Goal: Transaction & Acquisition: Book appointment/travel/reservation

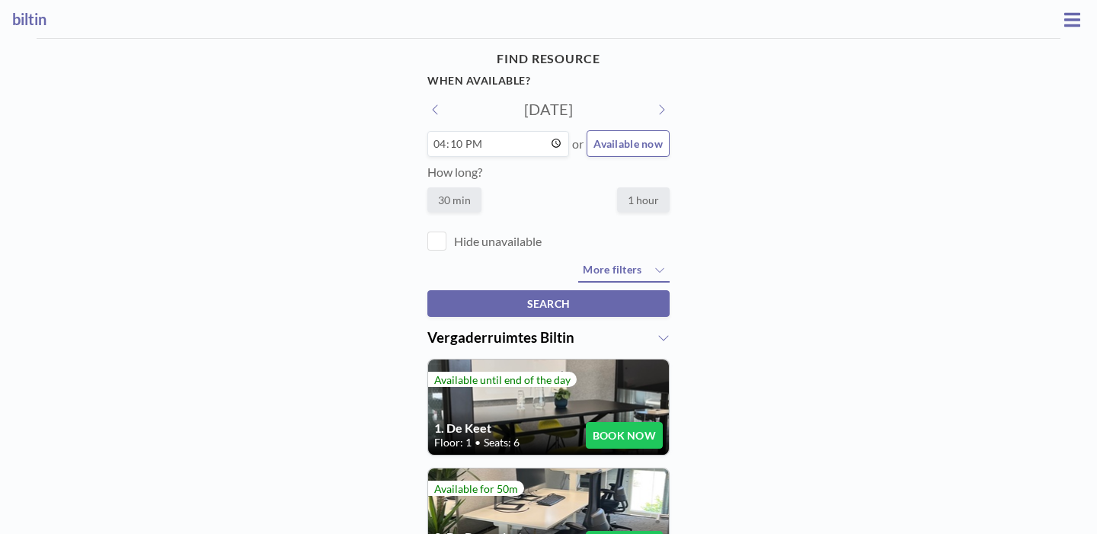
click at [473, 187] on label "30 min" at bounding box center [454, 199] width 54 height 25
radio input "true"
click at [622, 187] on label "1 hour" at bounding box center [643, 199] width 53 height 25
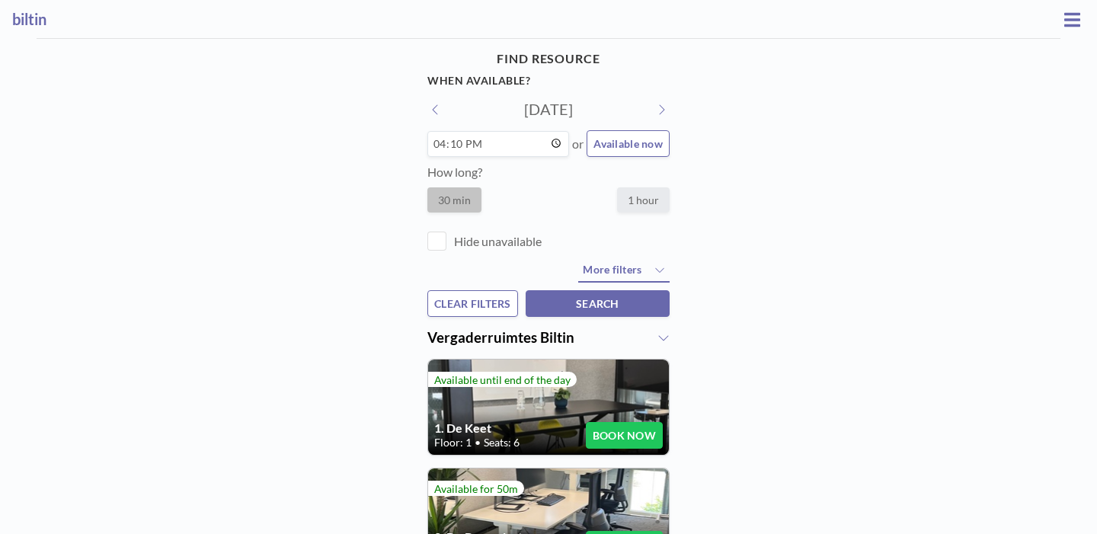
radio input "true"
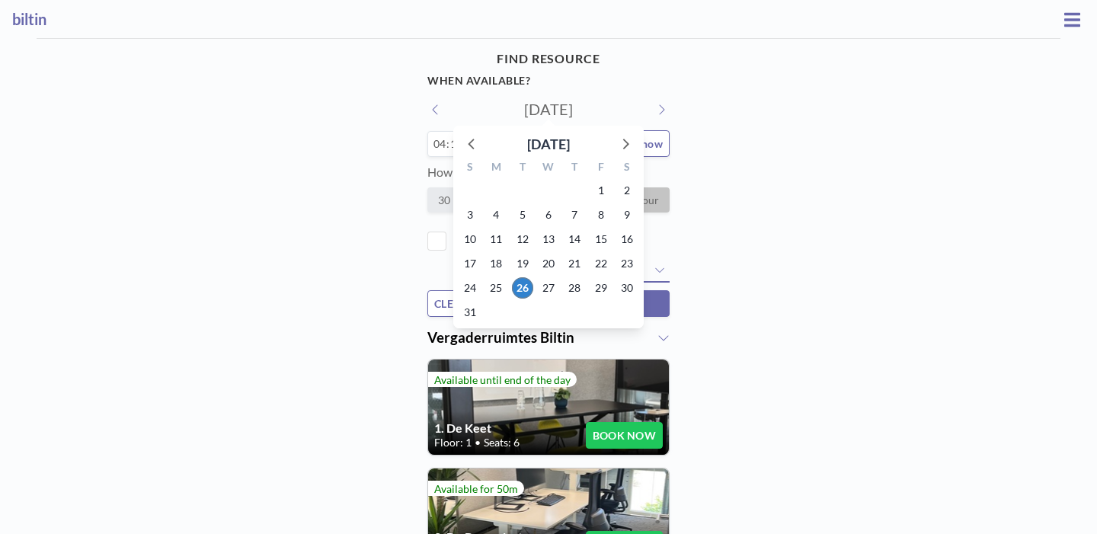
click at [526, 100] on input "[DATE]" at bounding box center [548, 109] width 145 height 18
click at [622, 133] on icon at bounding box center [625, 143] width 20 height 20
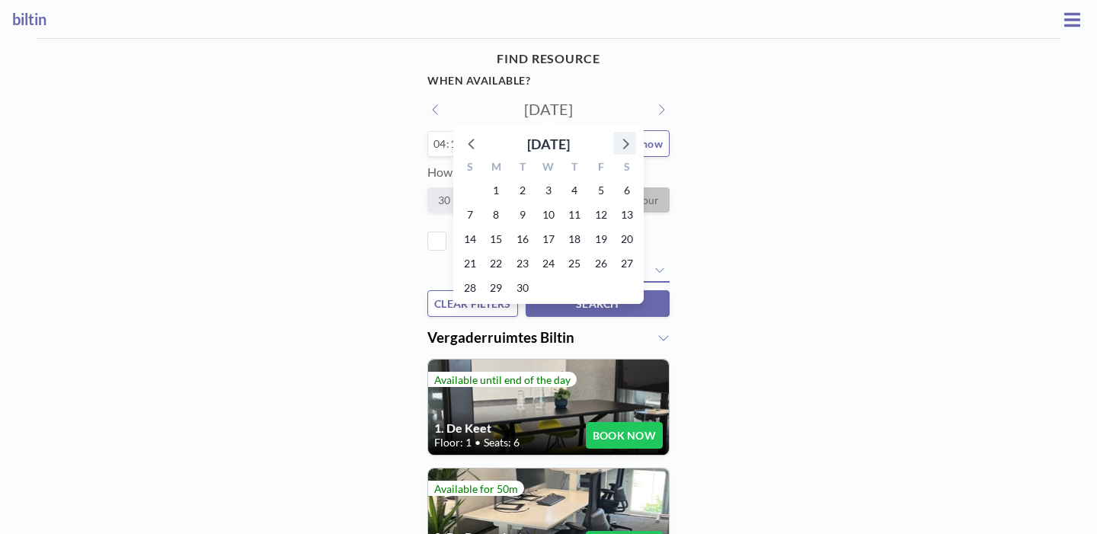
click at [622, 133] on icon at bounding box center [625, 143] width 20 height 20
click at [542, 229] on span "15" at bounding box center [548, 239] width 21 height 21
type input "Wed, Oct 15, 2025"
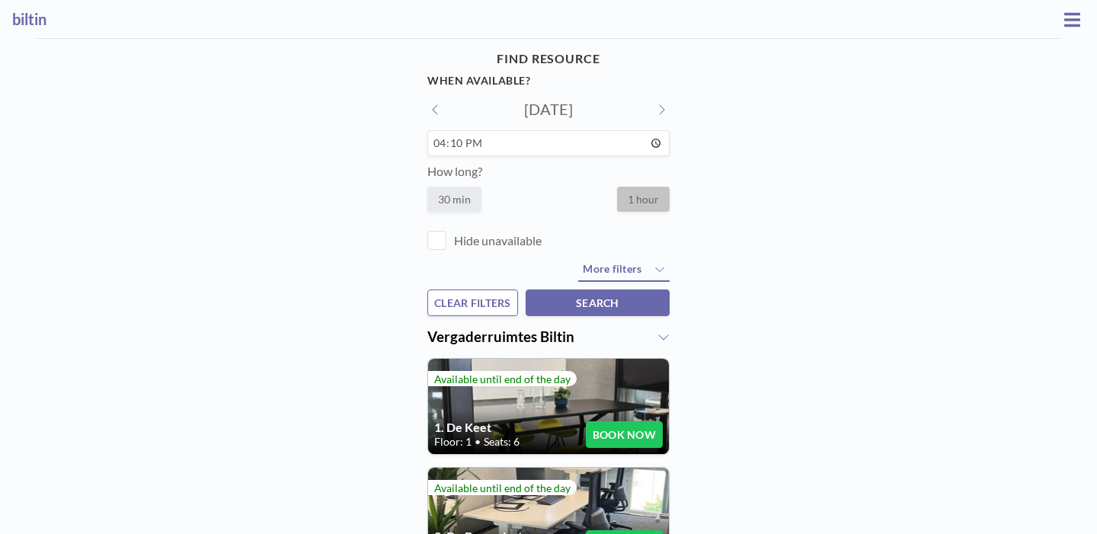
click at [823, 231] on div "FIND RESOURCE When available? Wed, Oct 15, 2025 16:10 How long? 30 min 1 hour H…" at bounding box center [548, 310] width 1097 height 543
click at [478, 187] on label "30 min" at bounding box center [454, 199] width 54 height 25
radio input "true"
click at [516, 130] on input "16:10" at bounding box center [548, 143] width 242 height 26
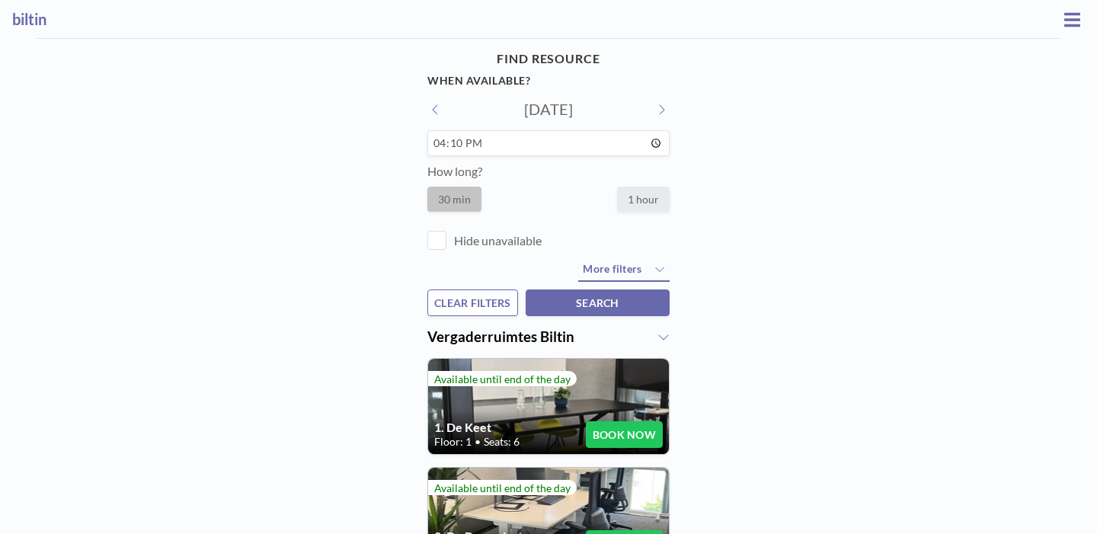
click at [632, 130] on input "16:10" at bounding box center [548, 143] width 242 height 26
type input "16:00"
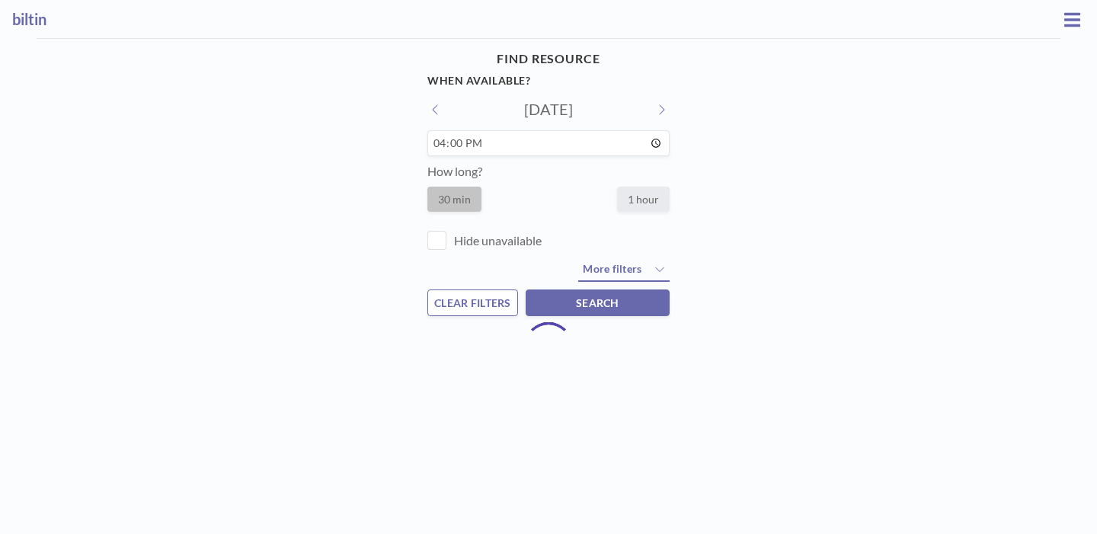
click at [852, 155] on div "FIND RESOURCE When available? Wed, Oct 15, 2025 16:00 How long? 30 min 1 hour H…" at bounding box center [548, 217] width 1097 height 356
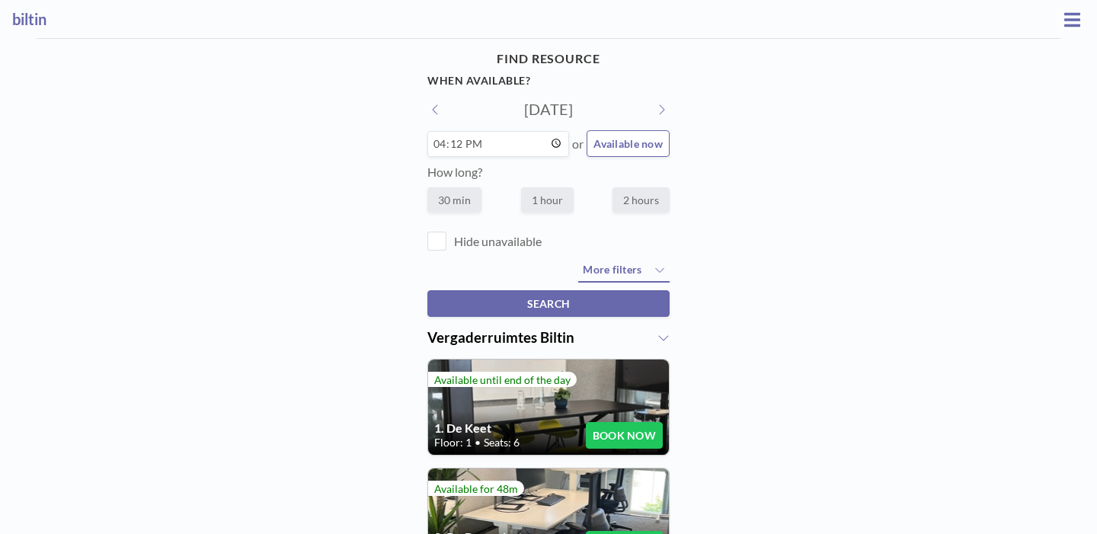
click at [584, 186] on div "30 min 1 hour 2 hours" at bounding box center [548, 199] width 242 height 27
click at [503, 186] on div "30 min 1 hour 2 hours" at bounding box center [548, 199] width 242 height 27
click at [587, 186] on div "30 min 1 hour 2 hours" at bounding box center [548, 199] width 242 height 27
click at [767, 204] on div "FIND RESOURCE When available? [DATE] 16:12 or Available now How long? 30 min 1 …" at bounding box center [548, 311] width 1097 height 544
click at [536, 39] on div "FIND RESOURCE When available? [DATE] 16:13 or Available now How long? 30 min 1 …" at bounding box center [548, 311] width 1097 height 544
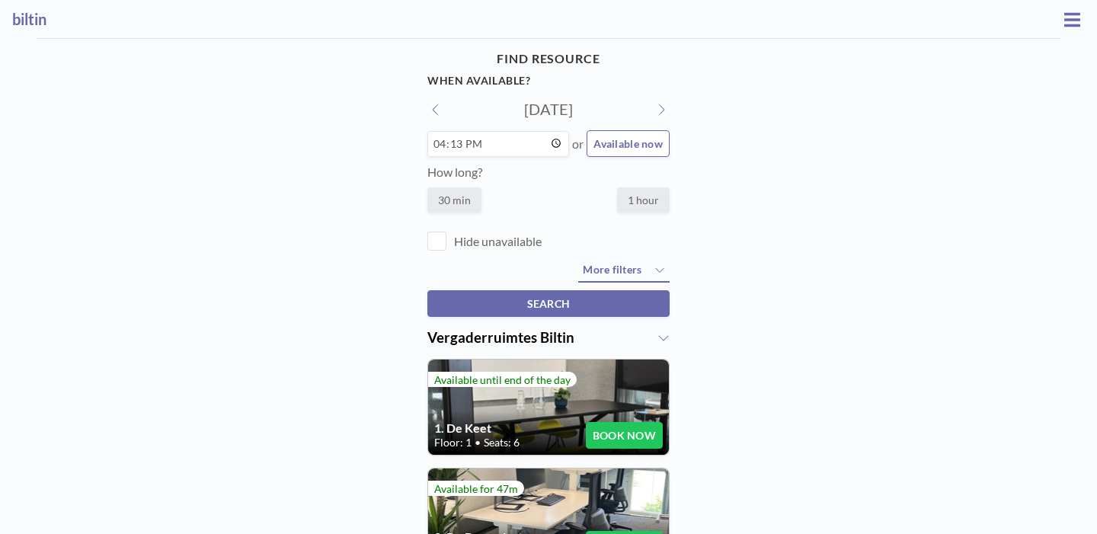
click at [532, 50] on h4 "FIND RESOURCE" at bounding box center [548, 58] width 242 height 27
click at [0, 0] on h3 "When available?" at bounding box center [0, 0] width 0 height 0
drag, startPoint x: 813, startPoint y: 287, endPoint x: 789, endPoint y: 307, distance: 30.8
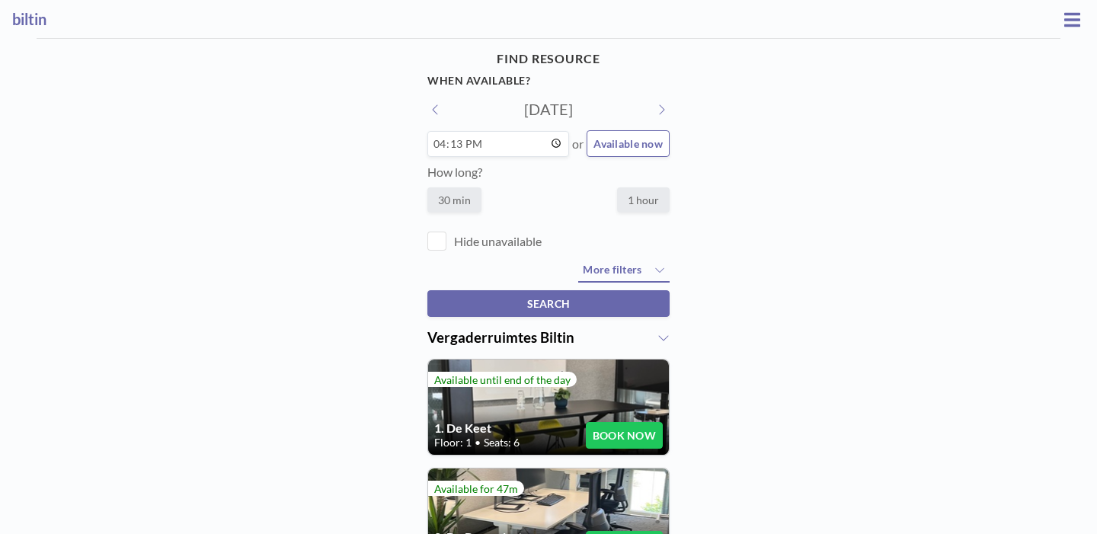
click at [814, 287] on div "FIND RESOURCE When available? Tue, Aug 26, 2025 August 2025 S M T W T F S 27 28…" at bounding box center [548, 311] width 1097 height 544
click at [535, 360] on div "1. De Keet Floor: 1 • Seats: 6 BOOK NOW" at bounding box center [548, 407] width 241 height 95
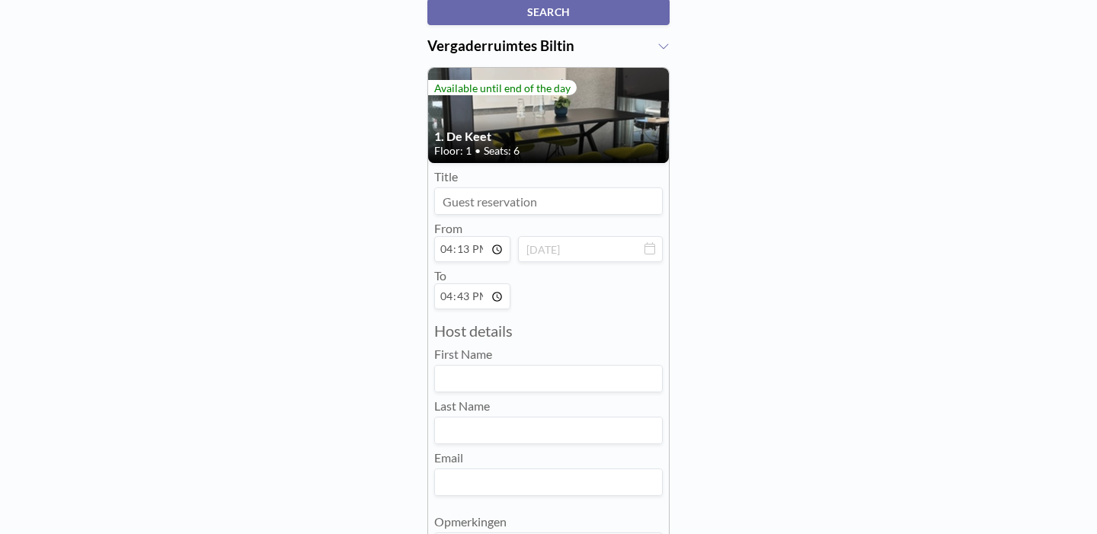
scroll to position [213, 0]
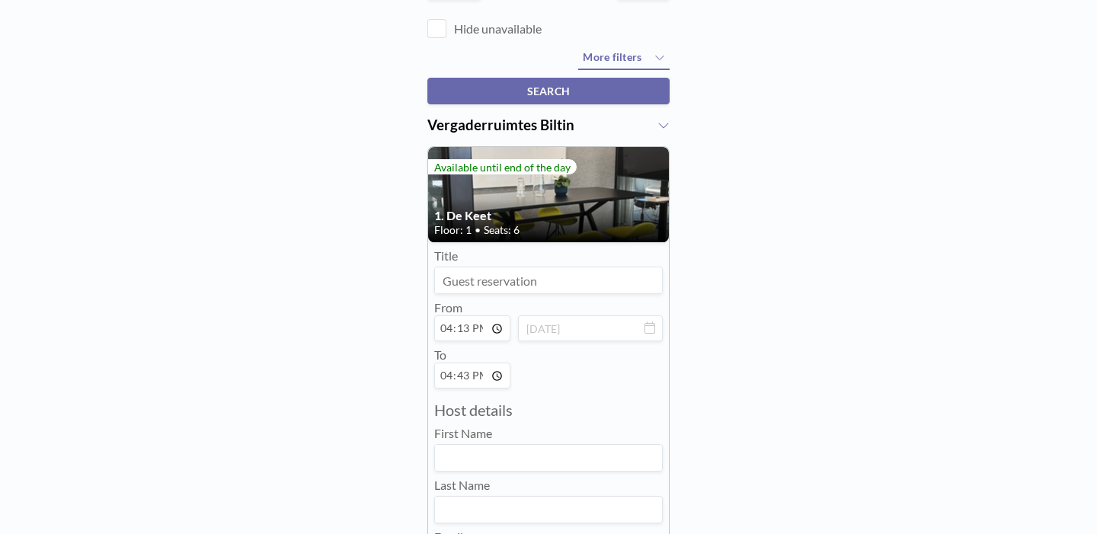
click at [521, 208] on h4 "1. De Keet" at bounding box center [548, 215] width 229 height 15
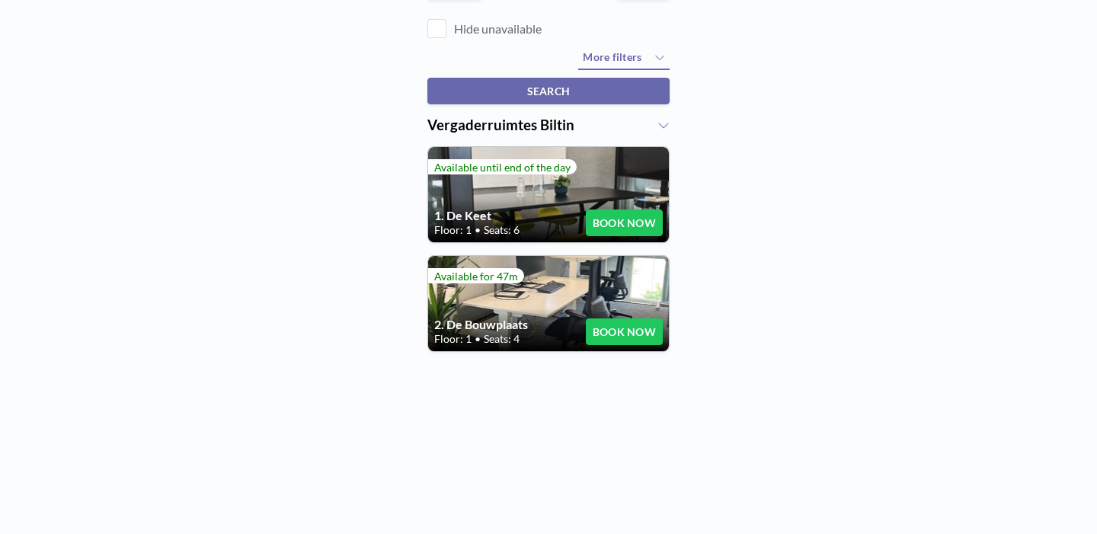
click at [521, 137] on div "FIND RESOURCE When available? Tue, Aug 26, 2025 16:13 or Available now How long…" at bounding box center [548, 91] width 267 height 519
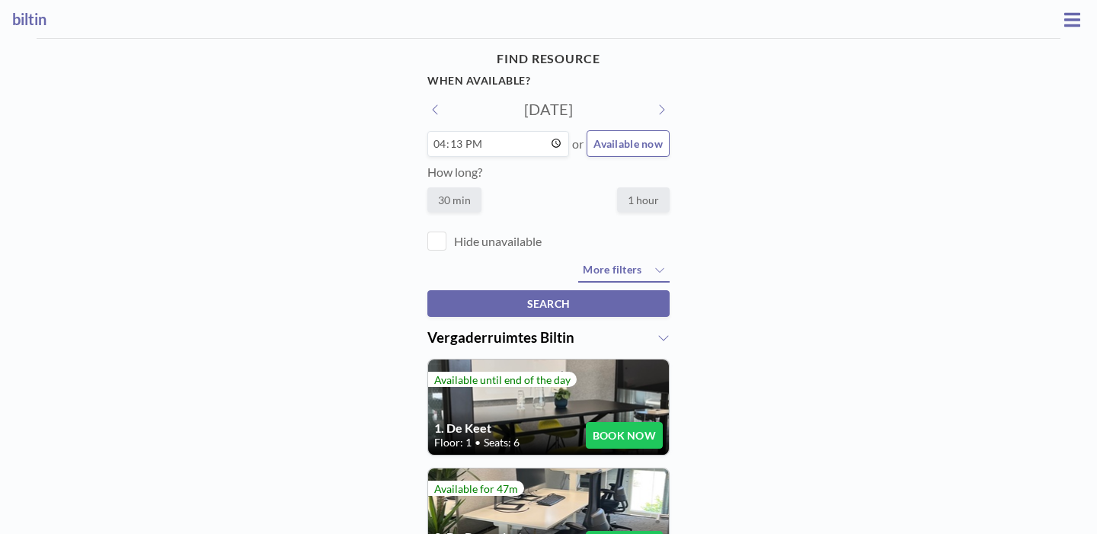
click at [615, 422] on button "BOOK NOW" at bounding box center [624, 435] width 77 height 27
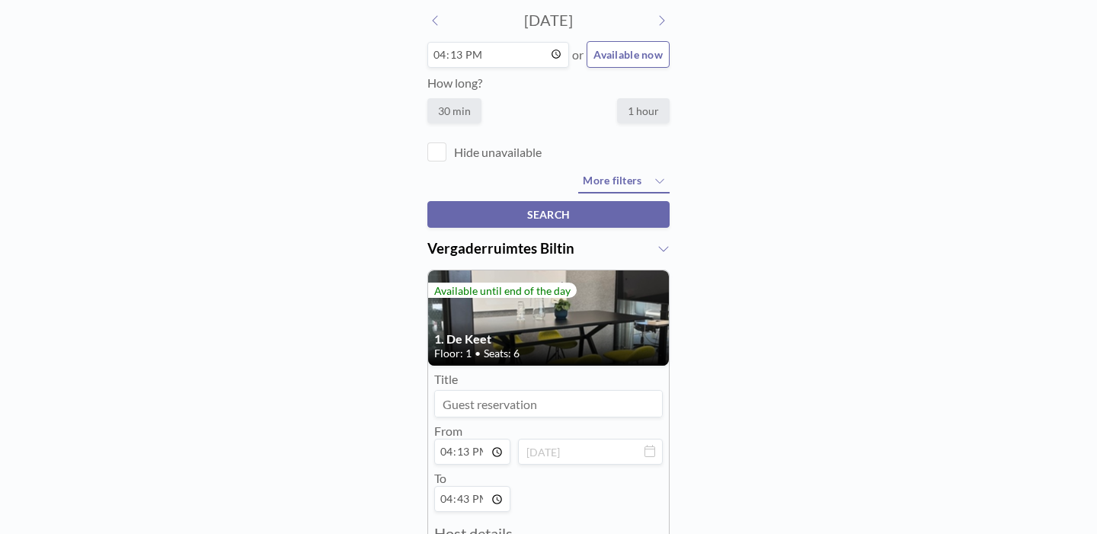
scroll to position [155, 0]
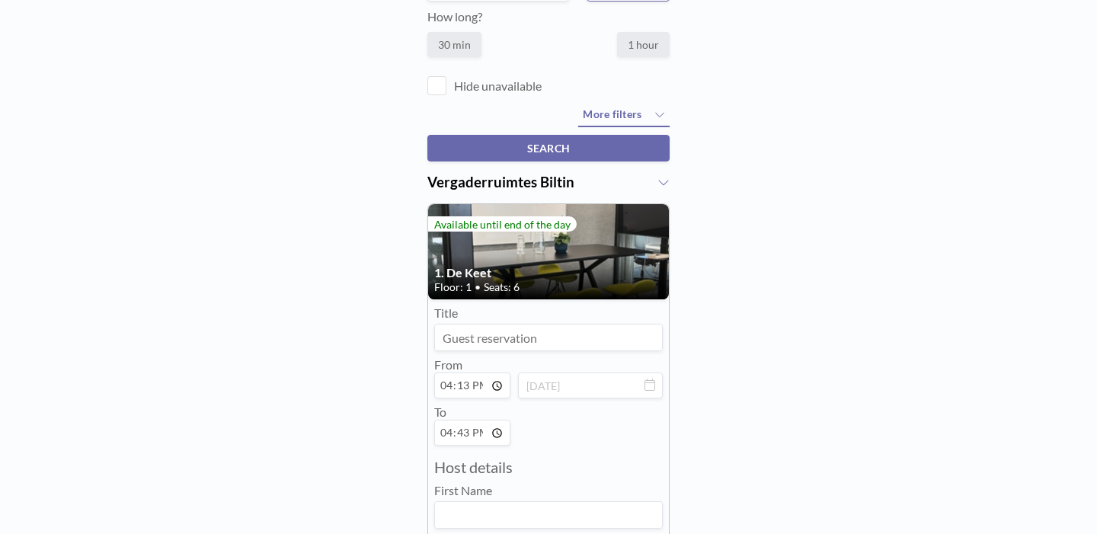
click at [507, 324] on input at bounding box center [548, 337] width 227 height 26
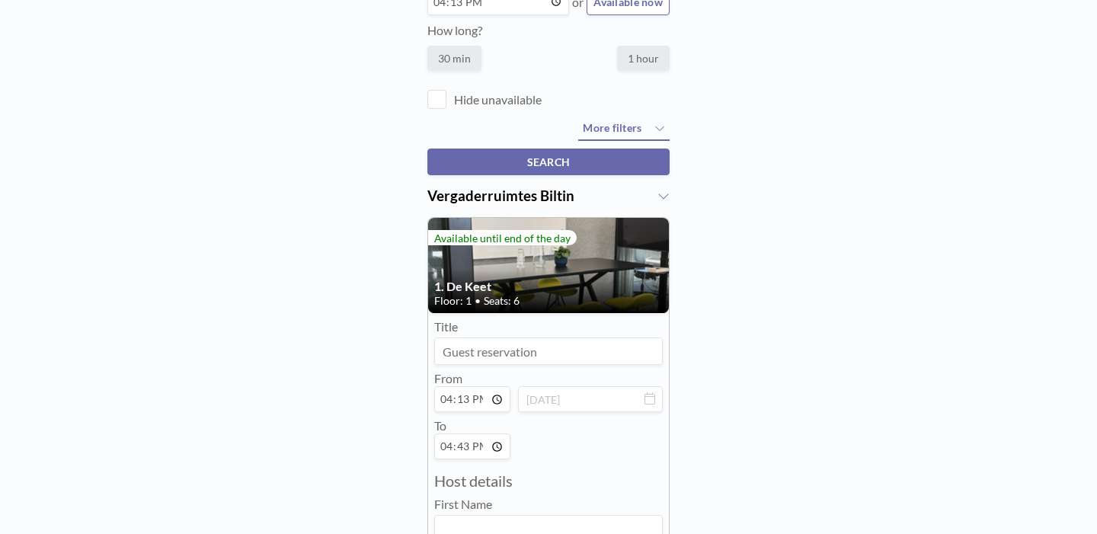
scroll to position [61, 0]
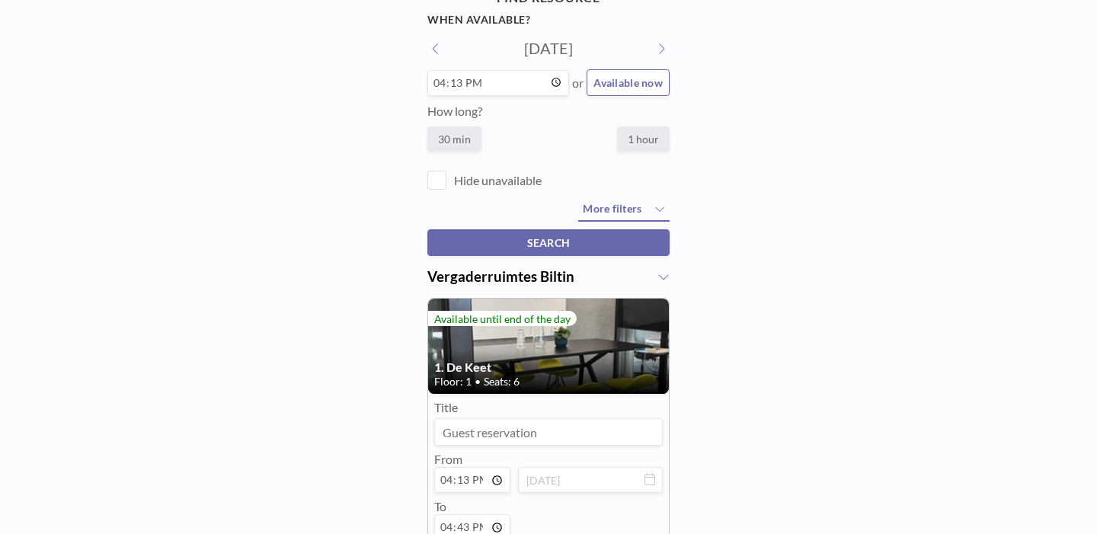
click at [791, 363] on div "FIND RESOURCE When available? Tue, Aug 26, 2025 16:13 or Available now How long…" at bounding box center [548, 488] width 1097 height 1021
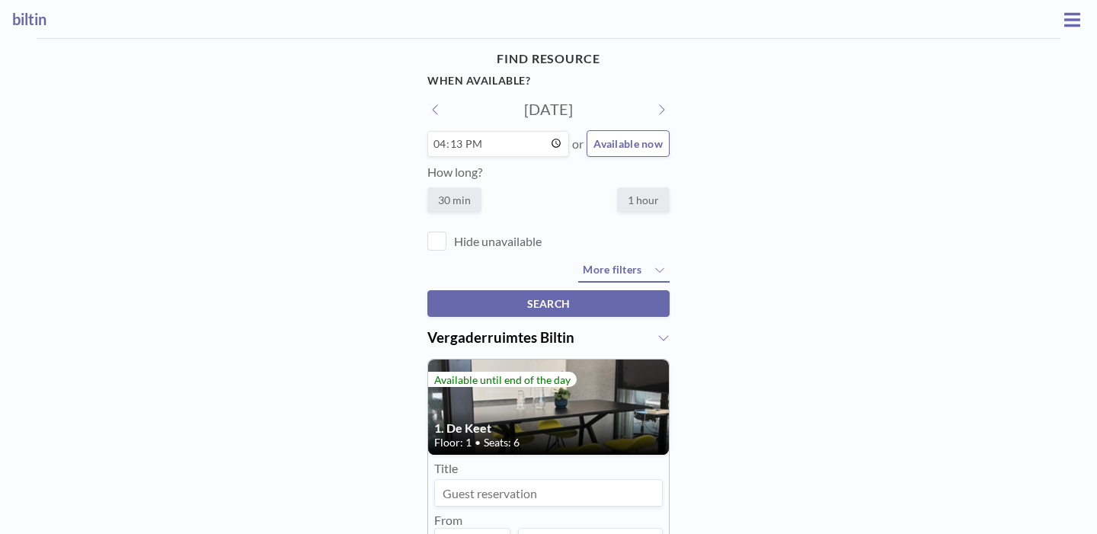
click at [1069, 14] on icon at bounding box center [1072, 19] width 16 height 14
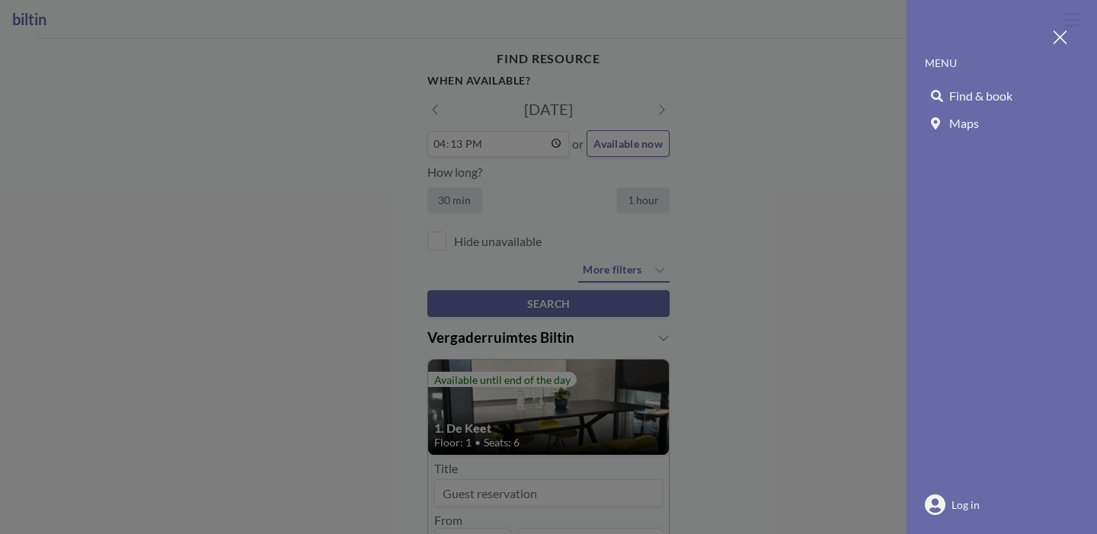
click at [979, 116] on span "Maps" at bounding box center [964, 123] width 30 height 15
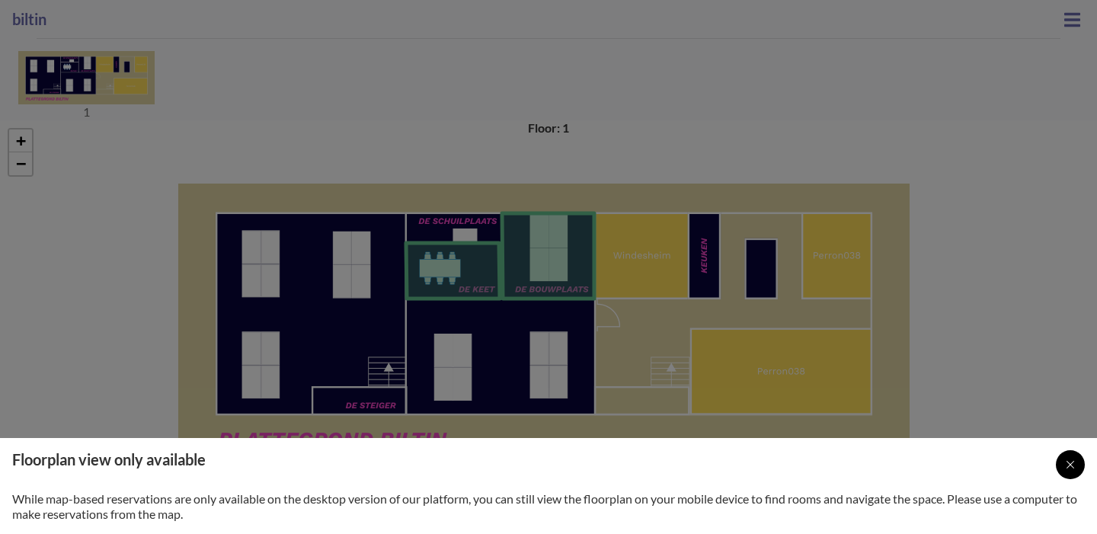
click at [1066, 468] on icon at bounding box center [1070, 465] width 8 height 8
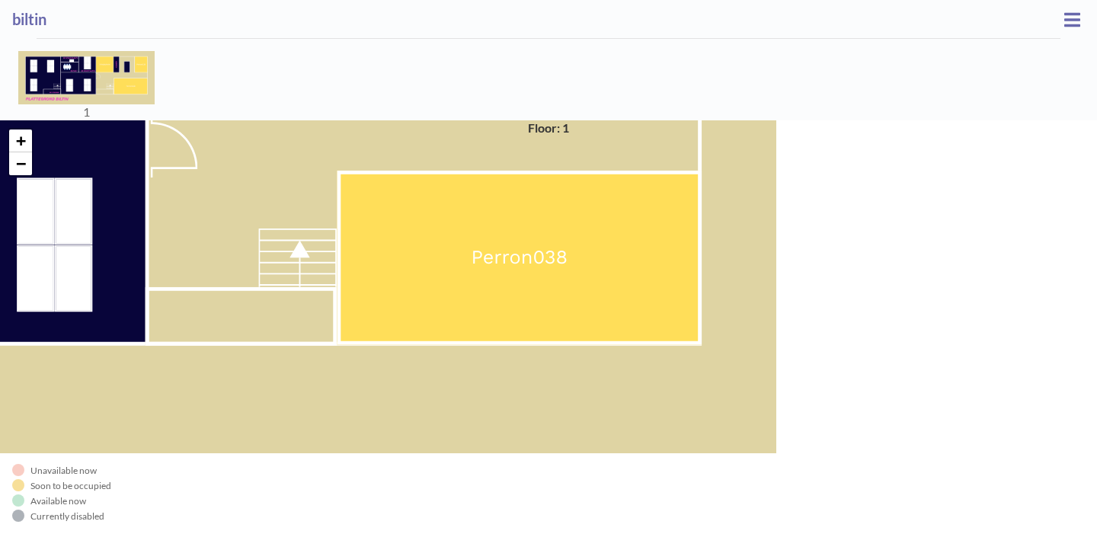
drag, startPoint x: 916, startPoint y: 200, endPoint x: 907, endPoint y: 200, distance: 9.1
click at [916, 200] on div "+ −" at bounding box center [548, 327] width 1097 height 414
